Goal: Check status: Check status

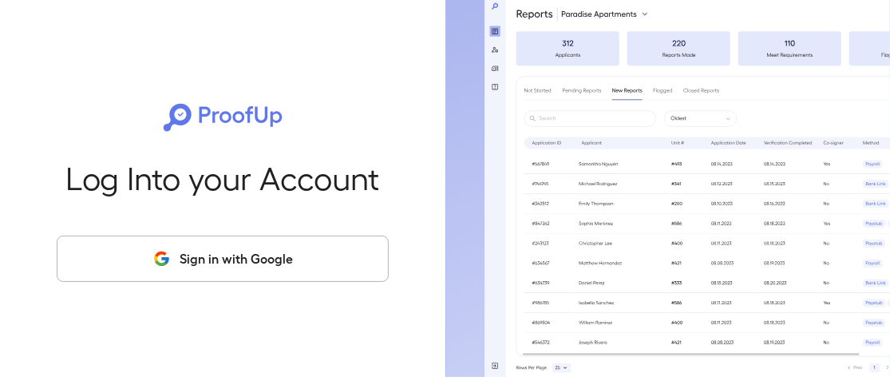
click at [225, 253] on button "Sign in with Google" at bounding box center [223, 258] width 332 height 46
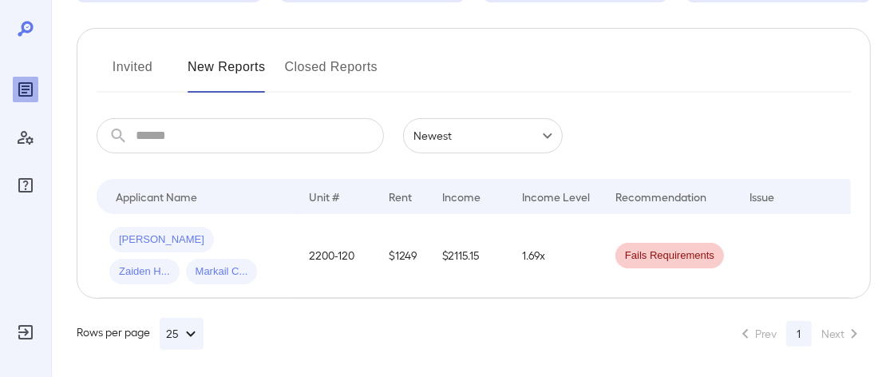
scroll to position [186, 0]
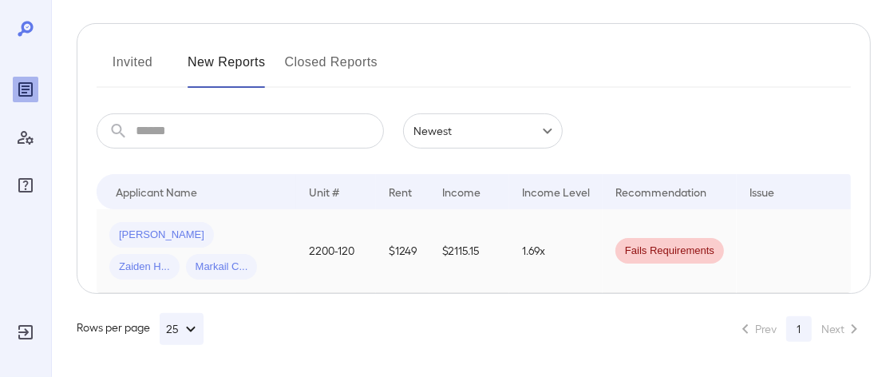
click at [229, 236] on div "Marsha H... Zaiden H... Markail C..." at bounding box center [196, 250] width 174 height 57
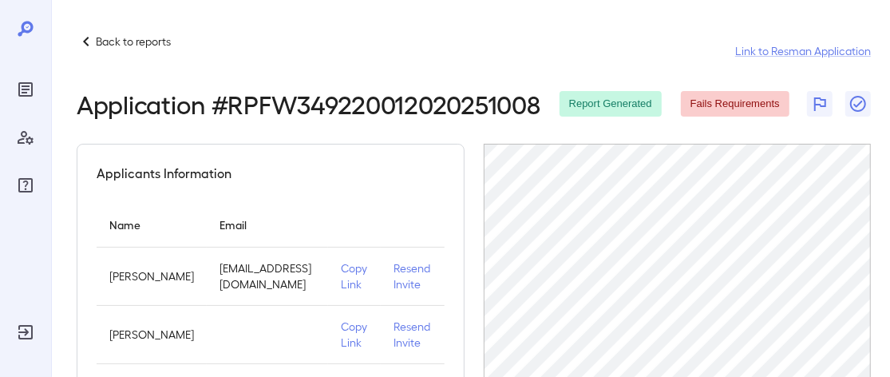
scroll to position [239, 0]
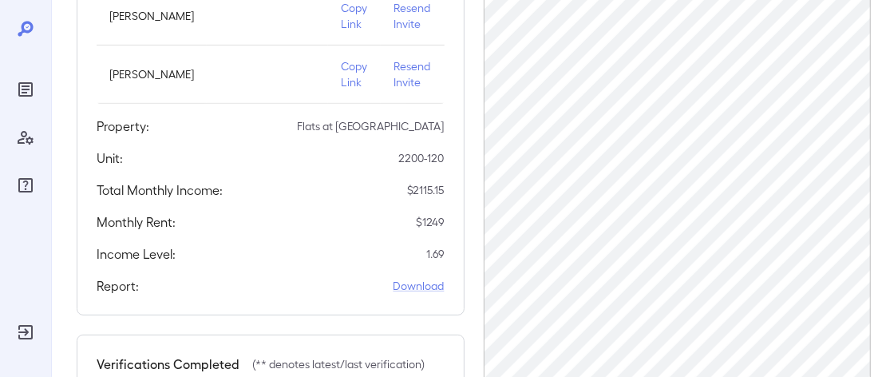
scroll to position [479, 0]
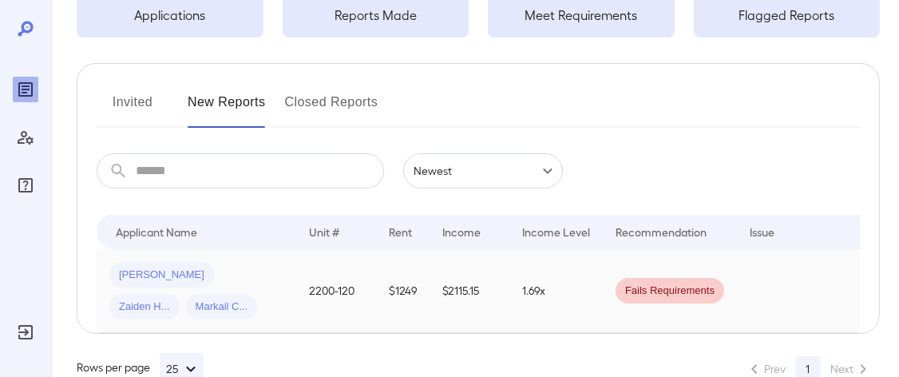
scroll to position [160, 0]
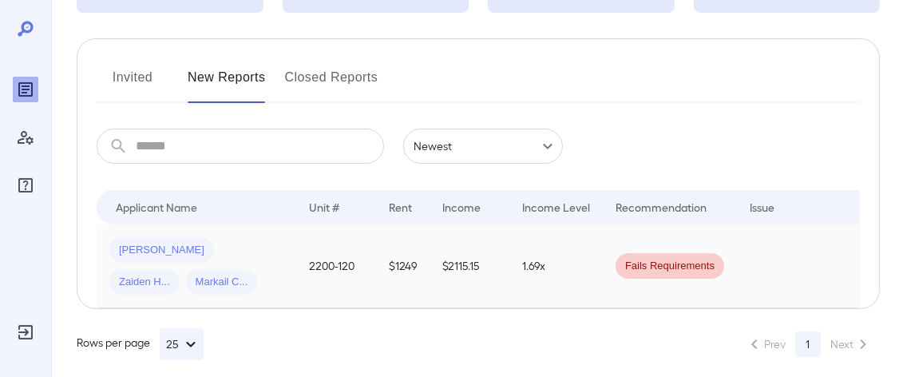
click at [184, 247] on div "Marsha H... Zaiden H... Markail C..." at bounding box center [196, 265] width 174 height 57
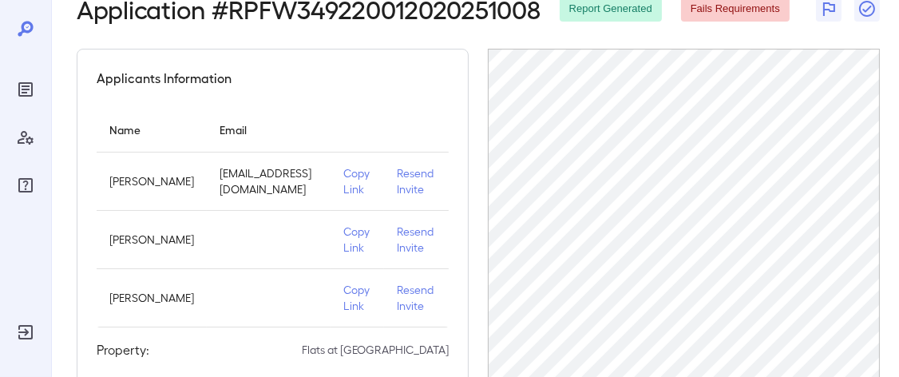
scroll to position [160, 0]
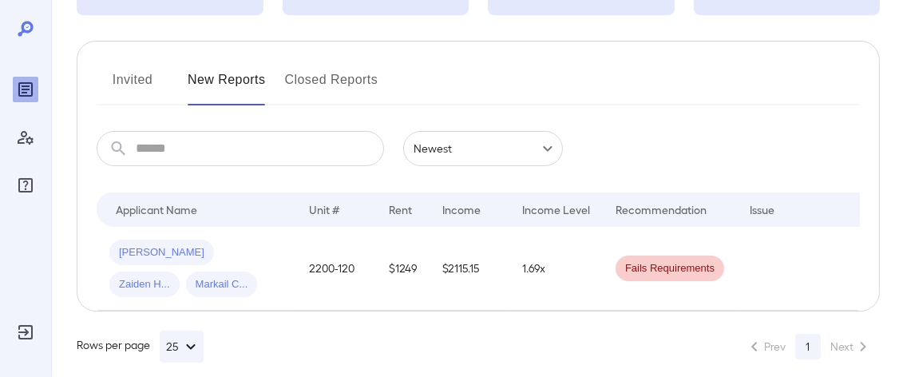
scroll to position [160, 0]
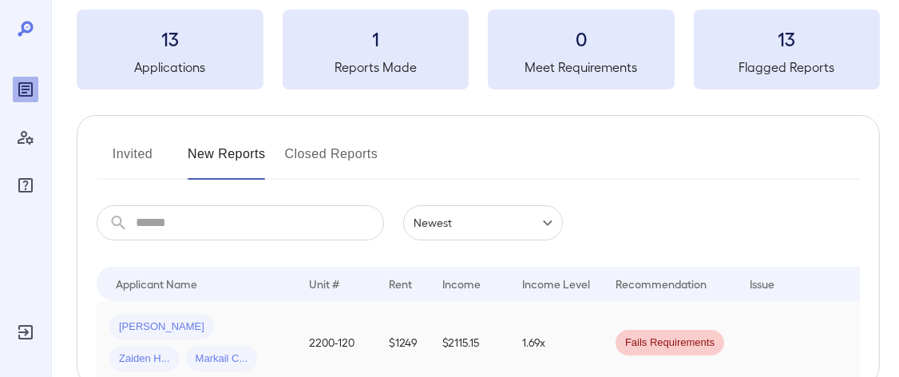
scroll to position [185, 0]
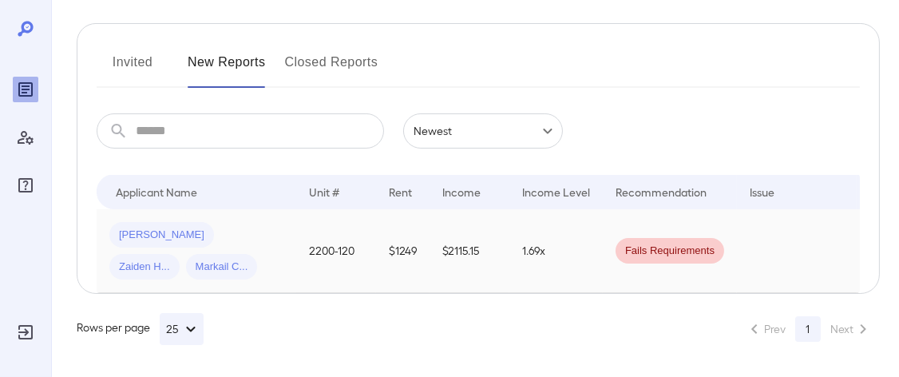
click at [315, 235] on td "2200-120" at bounding box center [336, 251] width 80 height 84
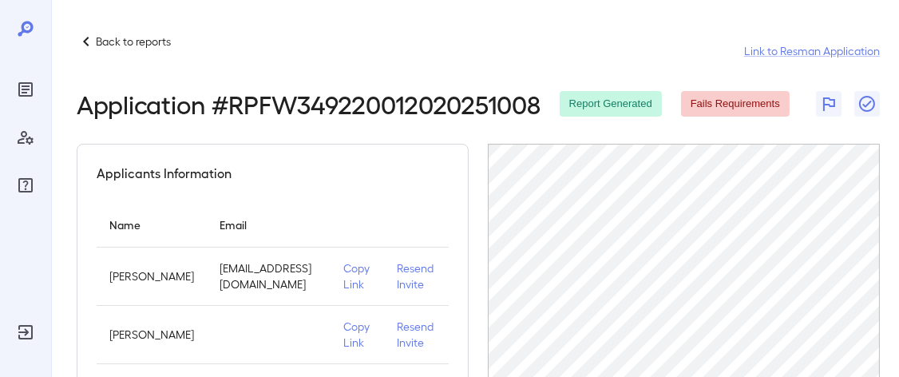
scroll to position [80, 0]
